Goal: Task Accomplishment & Management: Use online tool/utility

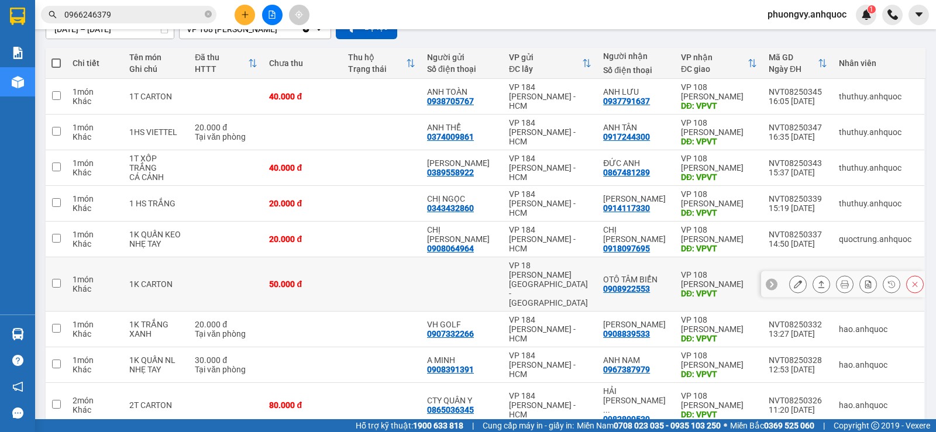
scroll to position [181, 0]
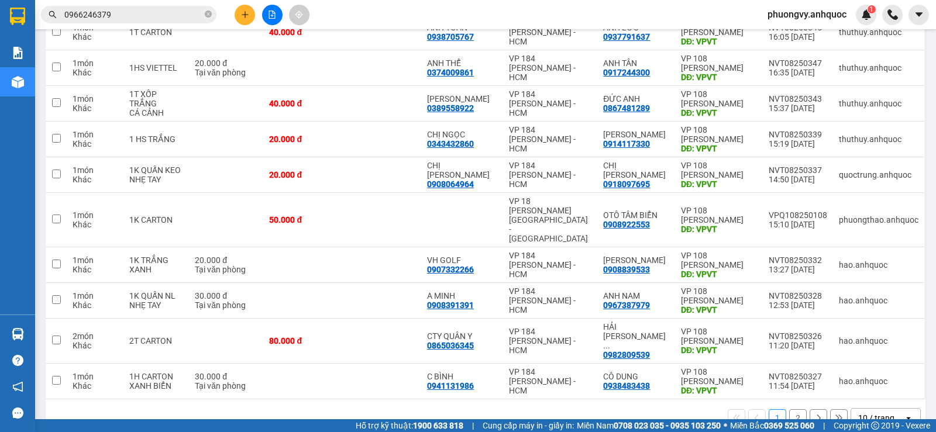
click at [792, 410] on button "2" at bounding box center [798, 419] width 18 height 18
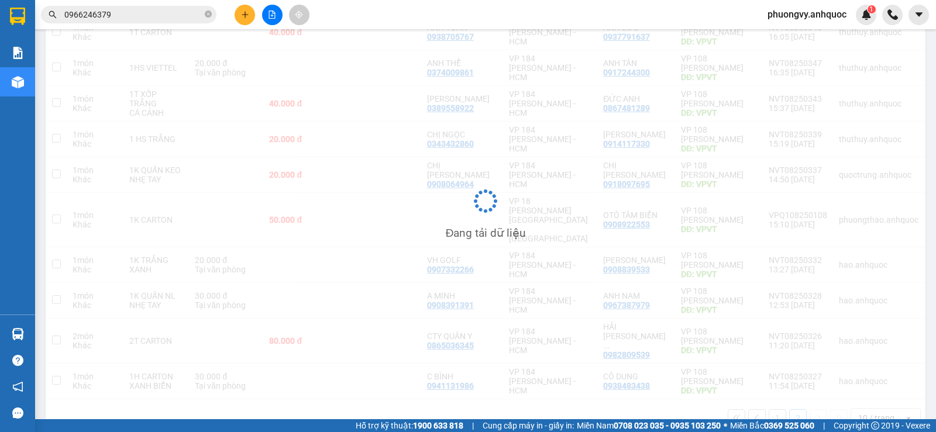
click at [771, 392] on div "Đang tải dữ liệu" at bounding box center [486, 210] width 880 height 453
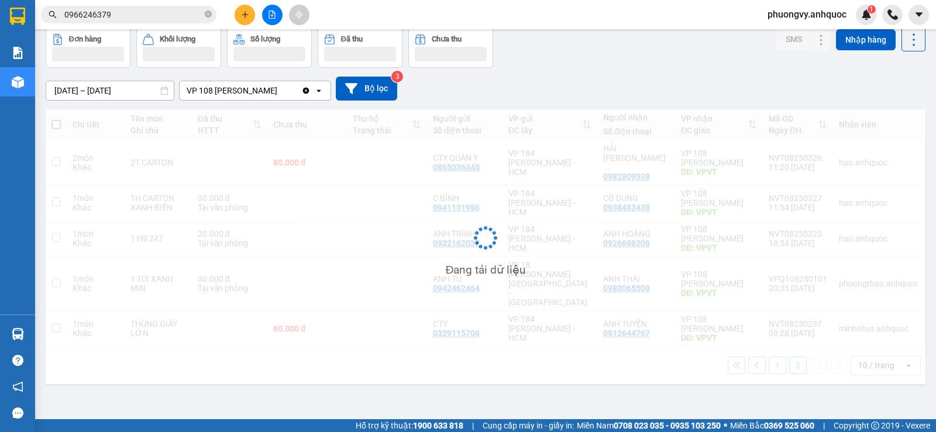
click at [769, 392] on div "ver 1.8.137 Kho gửi Trên xe Kho nhận Hàng đã giao Đơn hàng Khối lượng Số lượng …" at bounding box center [485, 197] width 889 height 432
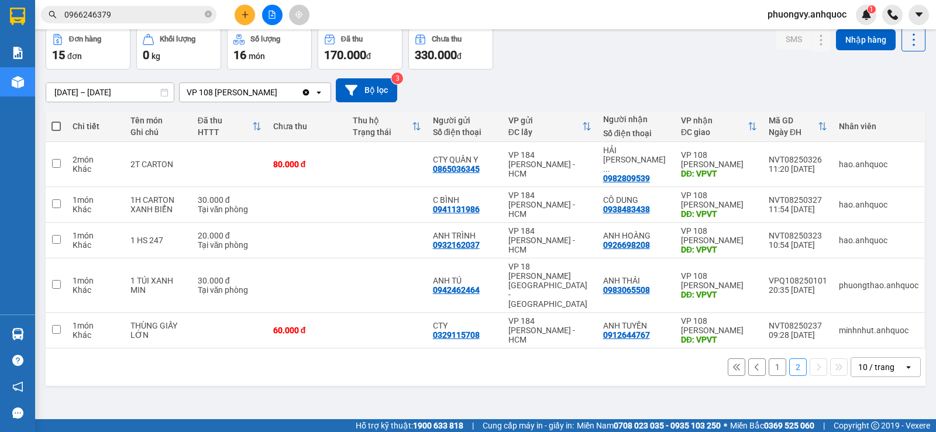
click at [769, 359] on button "1" at bounding box center [778, 368] width 18 height 18
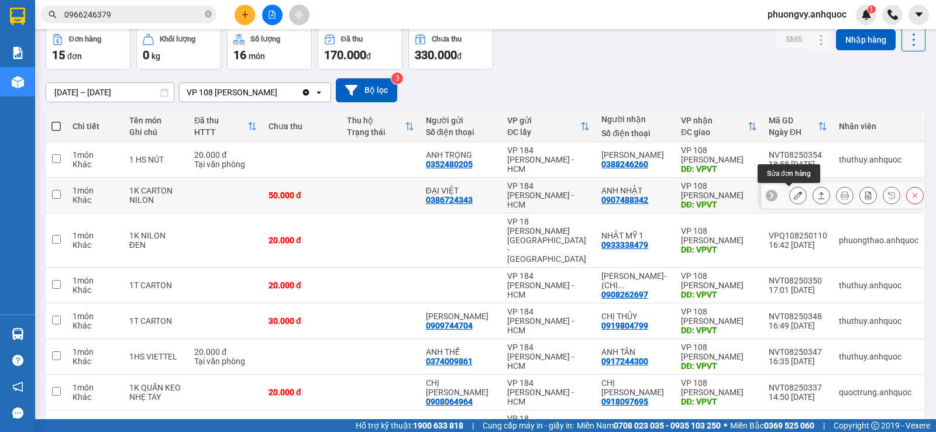
click at [794, 195] on icon at bounding box center [798, 195] width 8 height 8
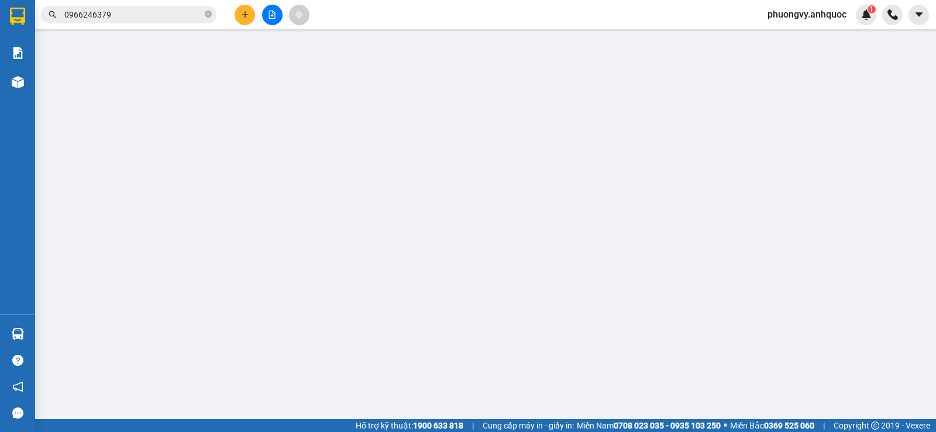
type input "0386724343"
type input "ĐẠI VIỆT"
type input "0907488342"
type input "ANH NHẬT"
type input "VPVT"
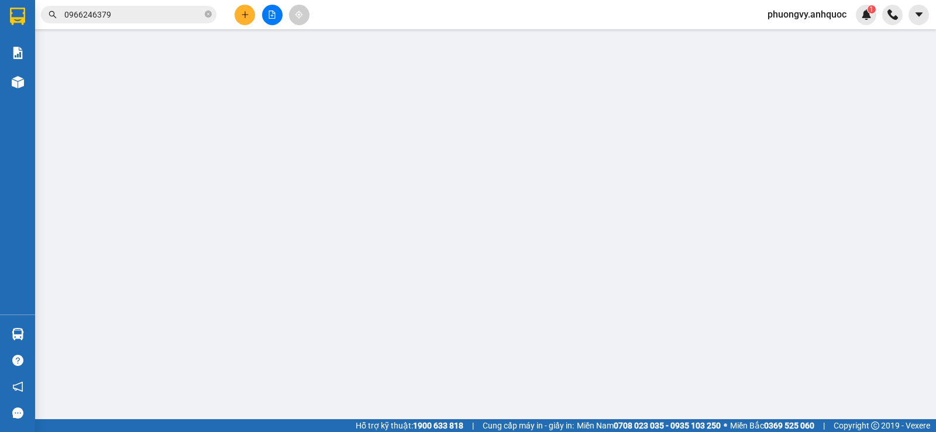
type input "50.000"
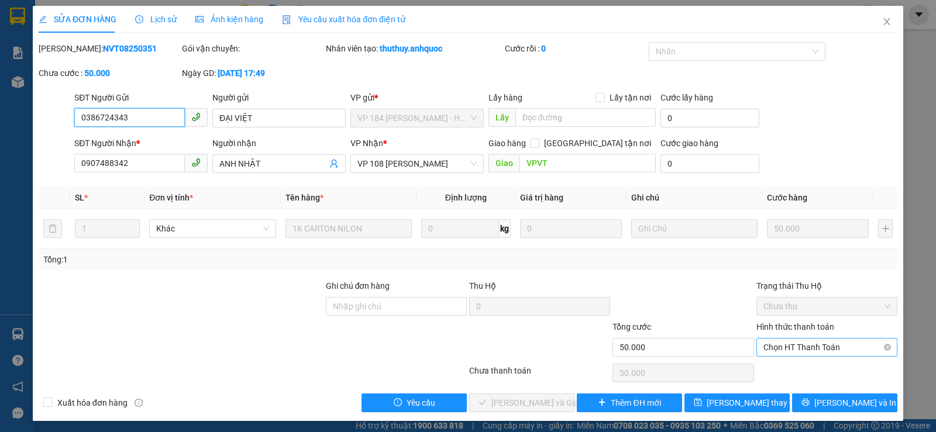
scroll to position [3, 0]
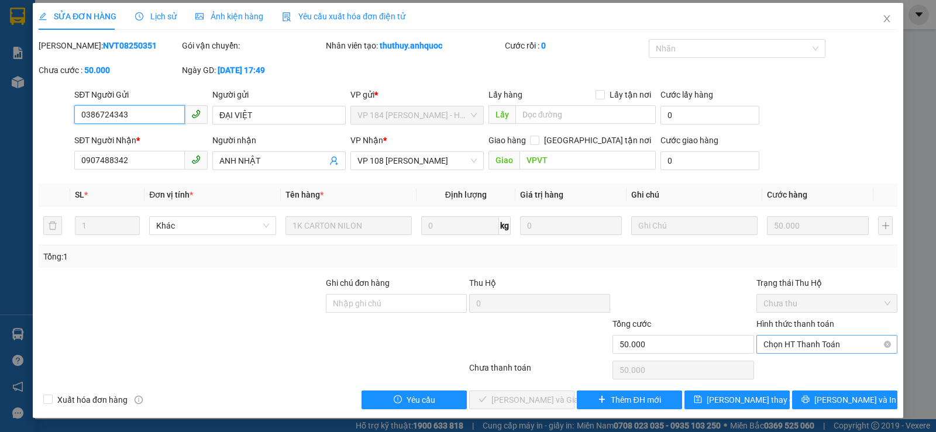
click at [831, 346] on span "Chọn HT Thanh Toán" at bounding box center [826, 345] width 127 height 18
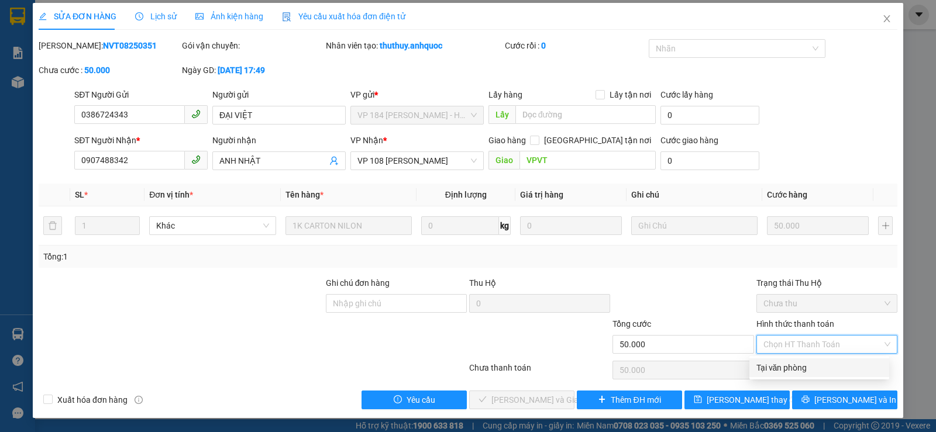
click at [807, 360] on div "Tại văn phòng" at bounding box center [819, 368] width 140 height 19
type input "0"
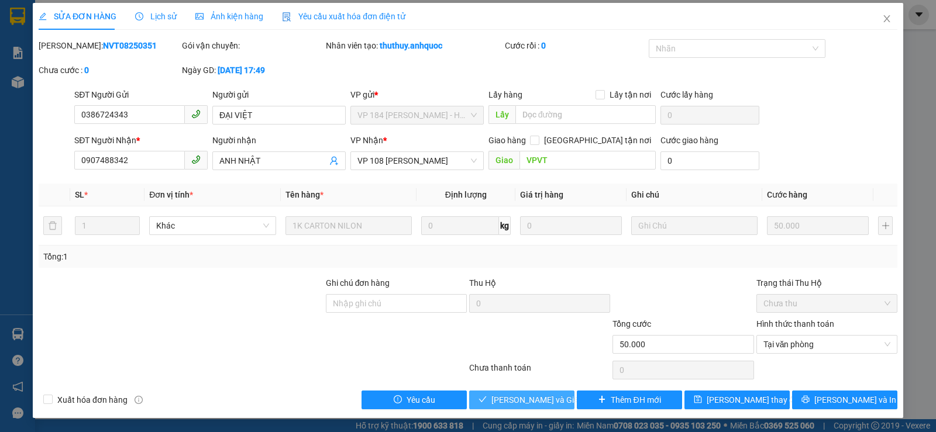
click at [540, 395] on span "[PERSON_NAME] và Giao hàng" at bounding box center [547, 400] width 112 height 13
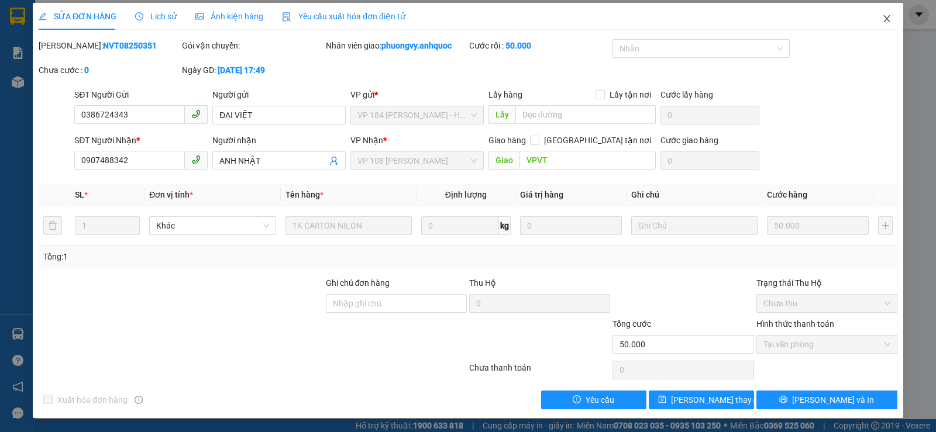
click at [882, 28] on span "Close" at bounding box center [887, 19] width 33 height 33
